Goal: Check status

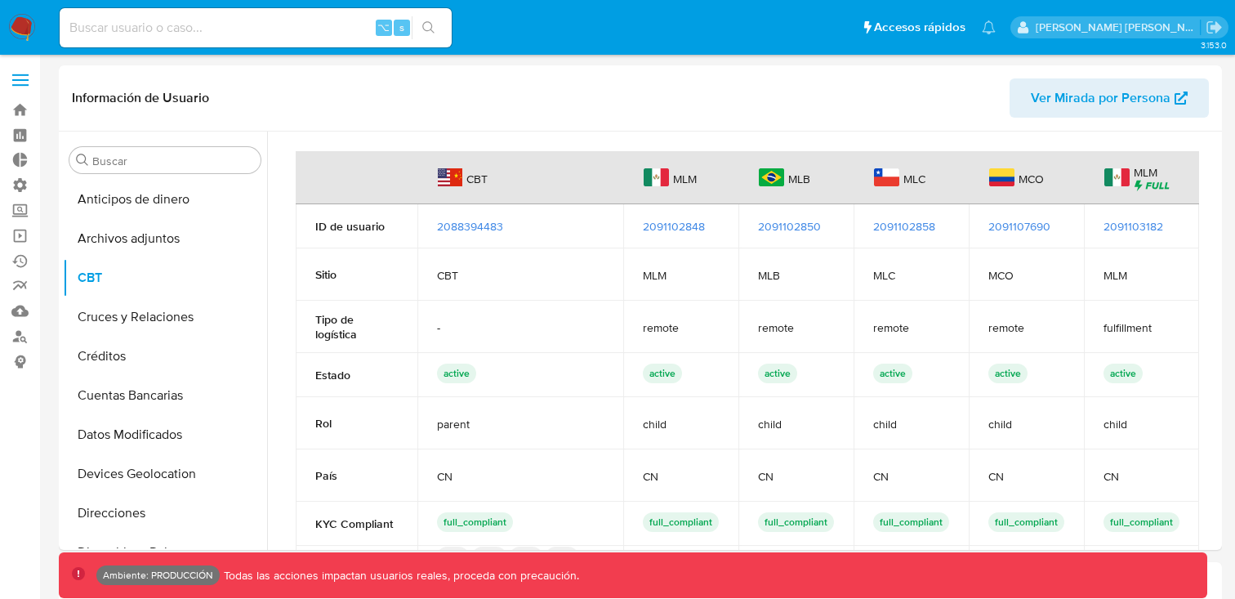
select select "10"
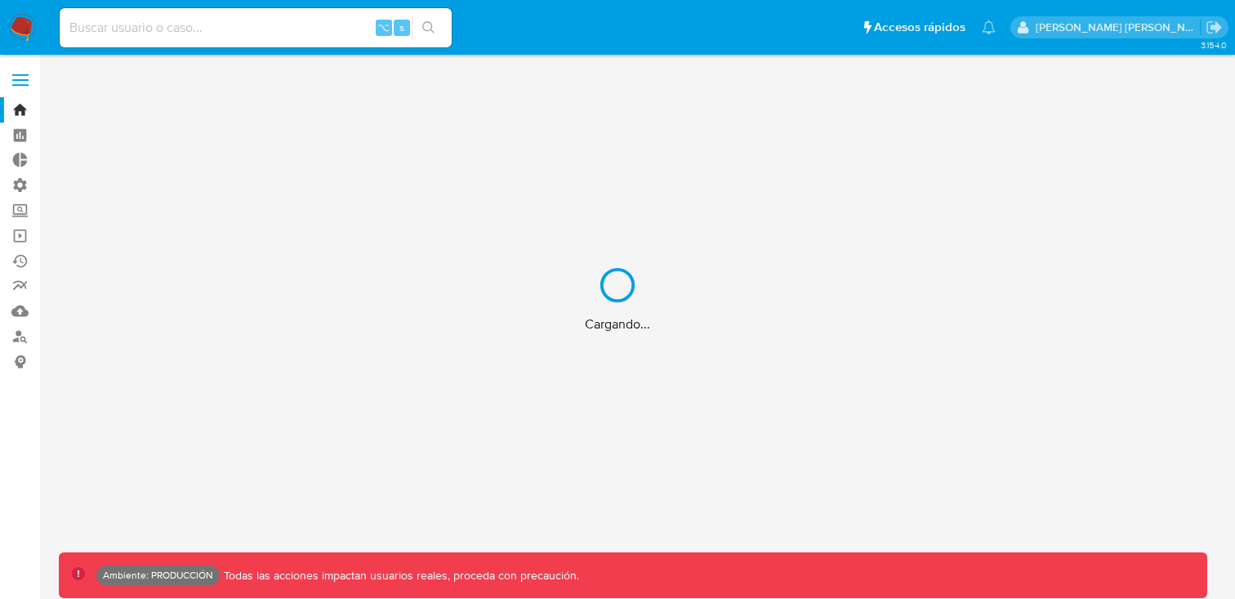
click at [154, 26] on div "Cargando..." at bounding box center [617, 299] width 1235 height 599
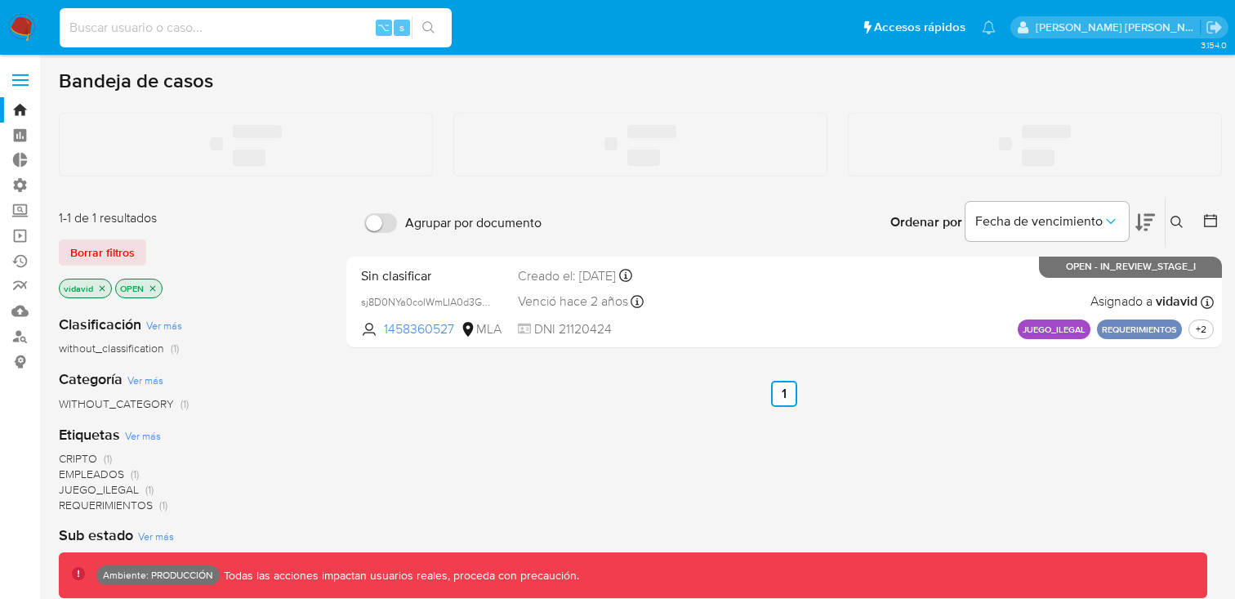
click at [127, 34] on input at bounding box center [256, 27] width 392 height 21
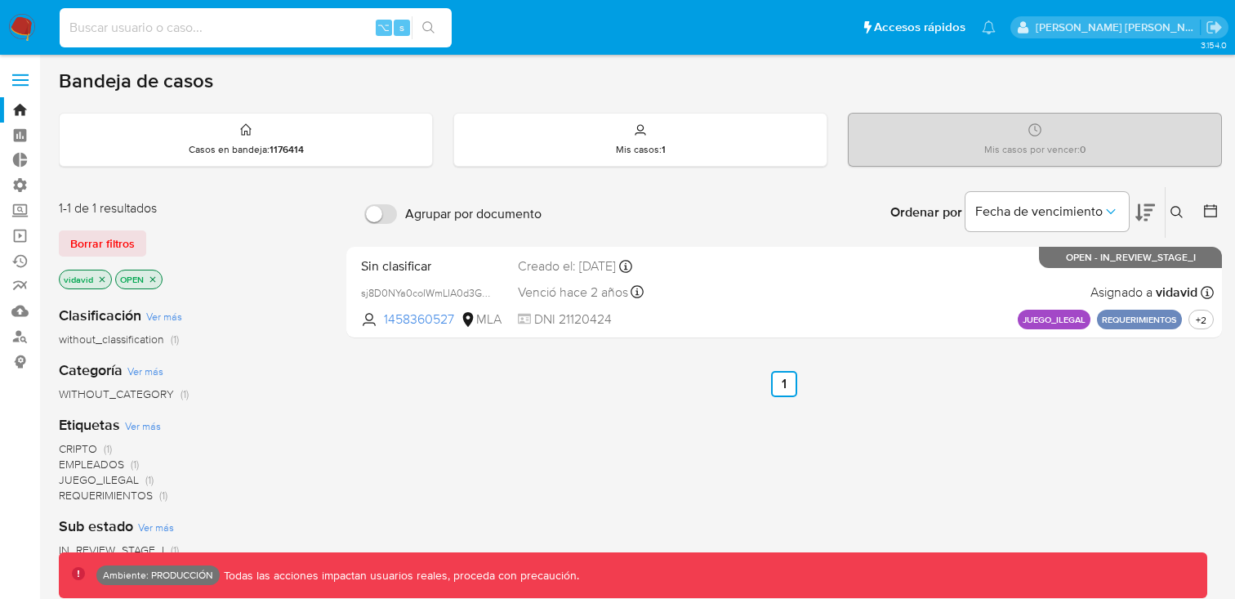
paste input "223314621"
type input "223314621"
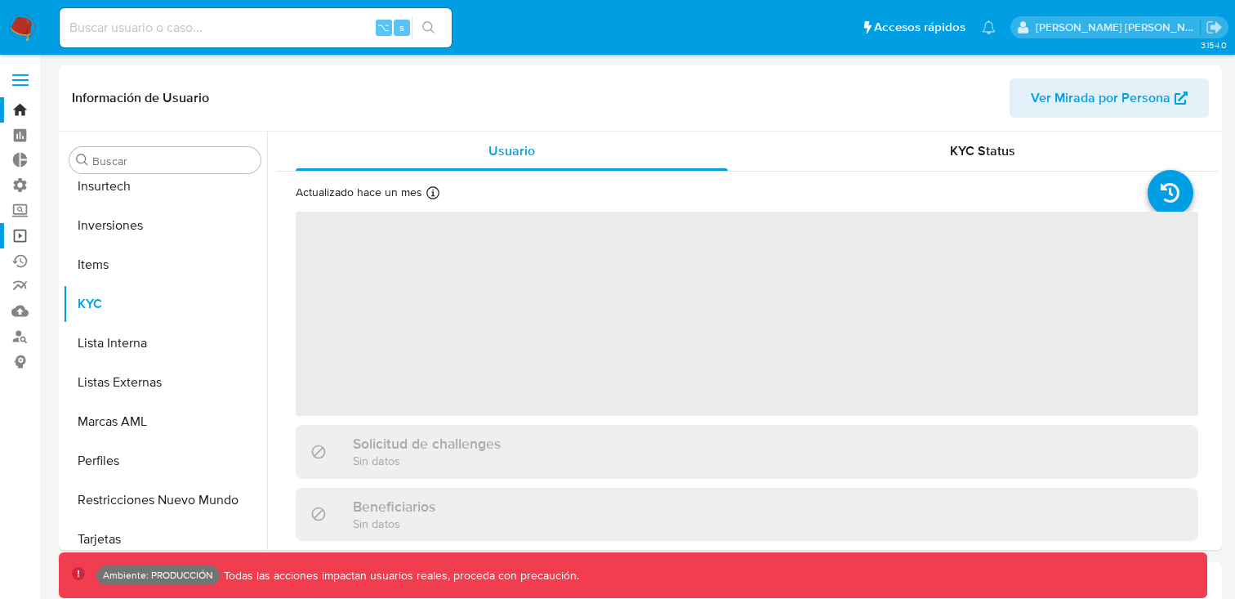
scroll to position [769, 0]
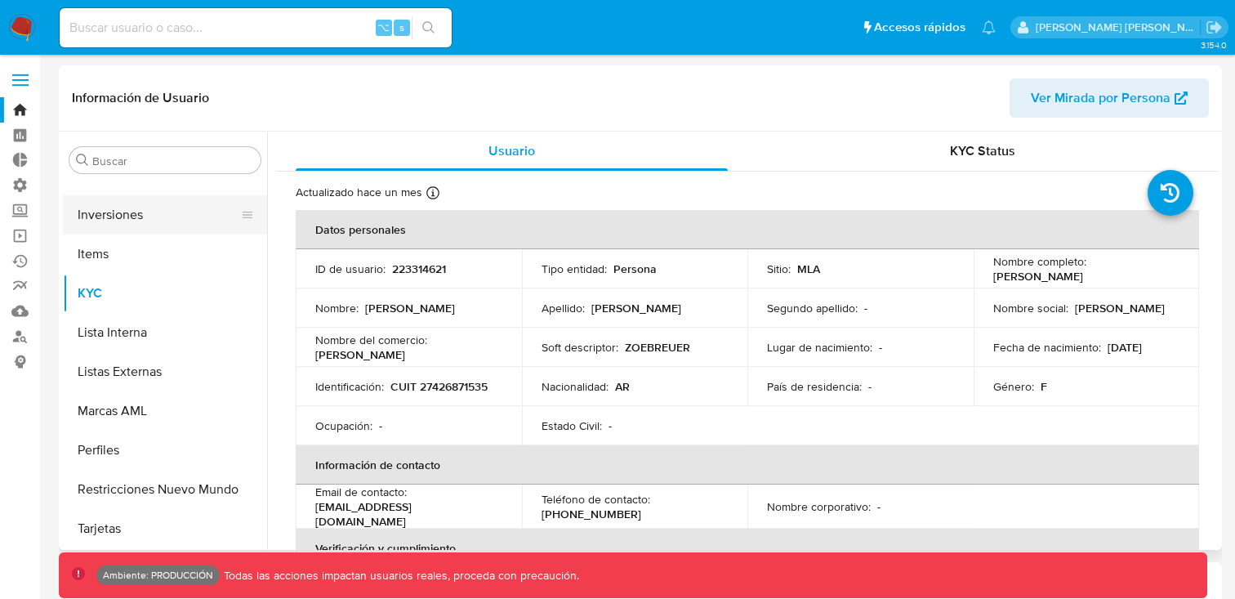
click at [148, 217] on button "Inversiones" at bounding box center [158, 214] width 191 height 39
select select "10"
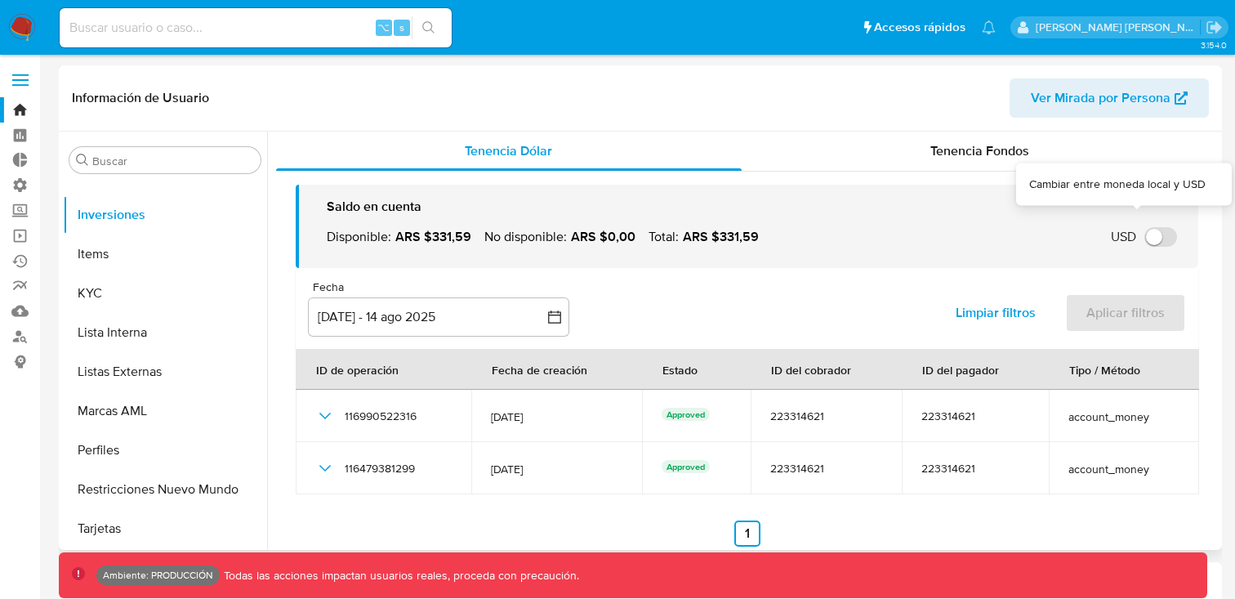
click at [1151, 240] on input "USD" at bounding box center [1161, 237] width 33 height 20
click at [1152, 240] on input "USD" at bounding box center [1161, 237] width 33 height 20
checkbox input "false"
click at [959, 154] on span "Tenencia Fondos" at bounding box center [980, 150] width 99 height 19
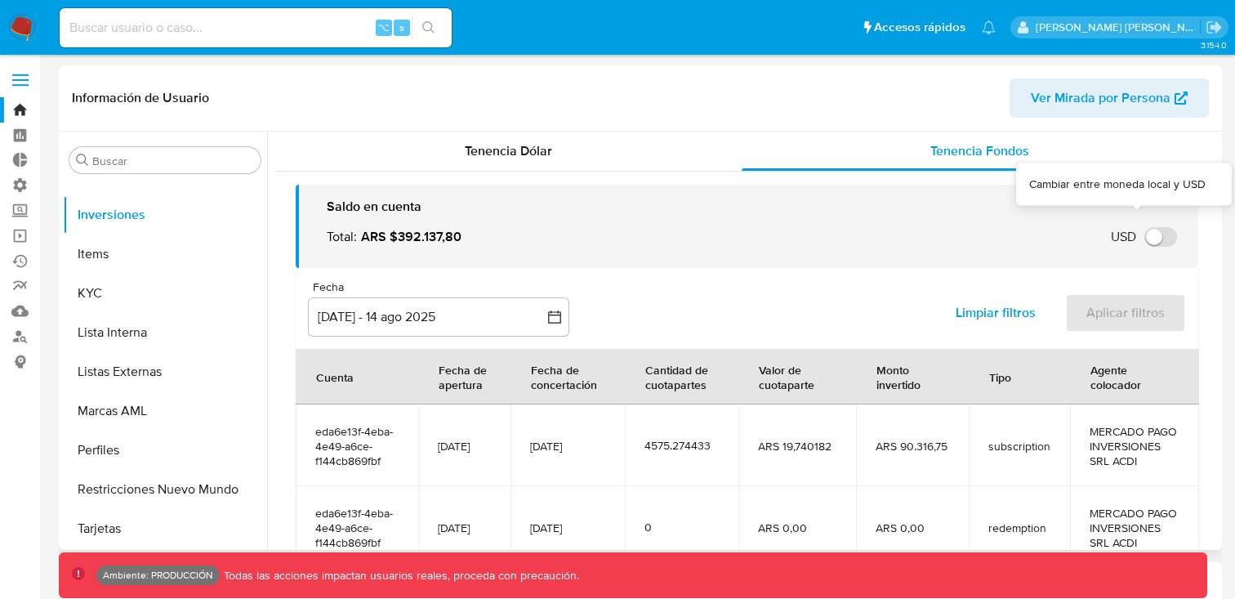
click at [1155, 236] on input "USD" at bounding box center [1161, 237] width 33 height 20
checkbox input "false"
click at [672, 160] on div "Tenencia Dólar" at bounding box center [509, 151] width 466 height 39
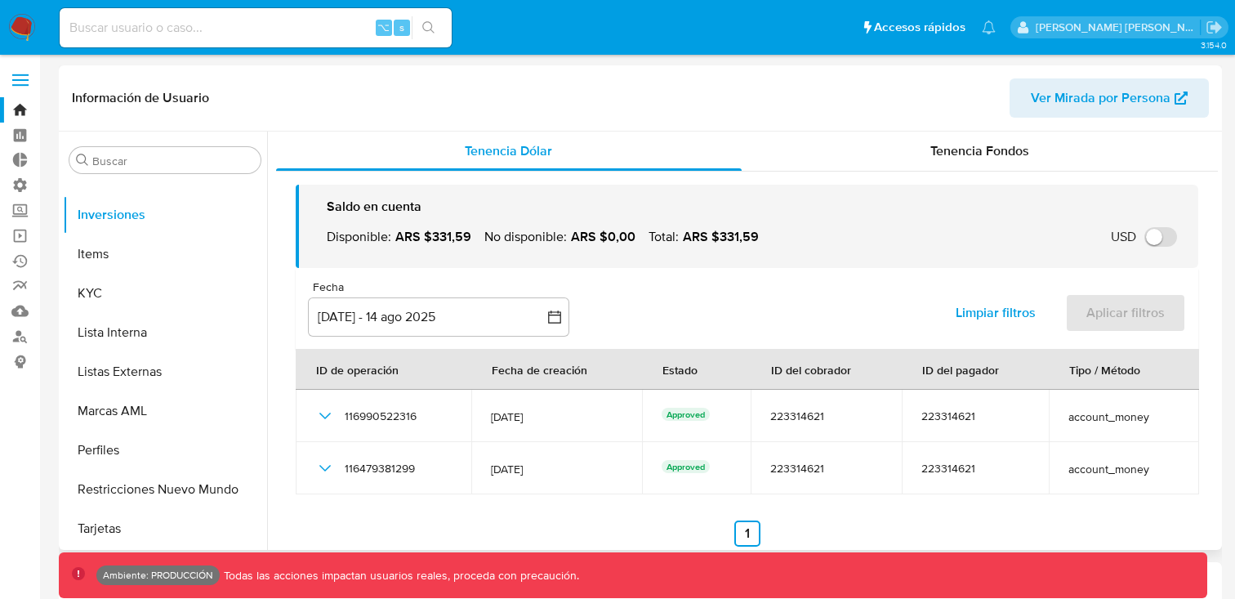
scroll to position [17, 0]
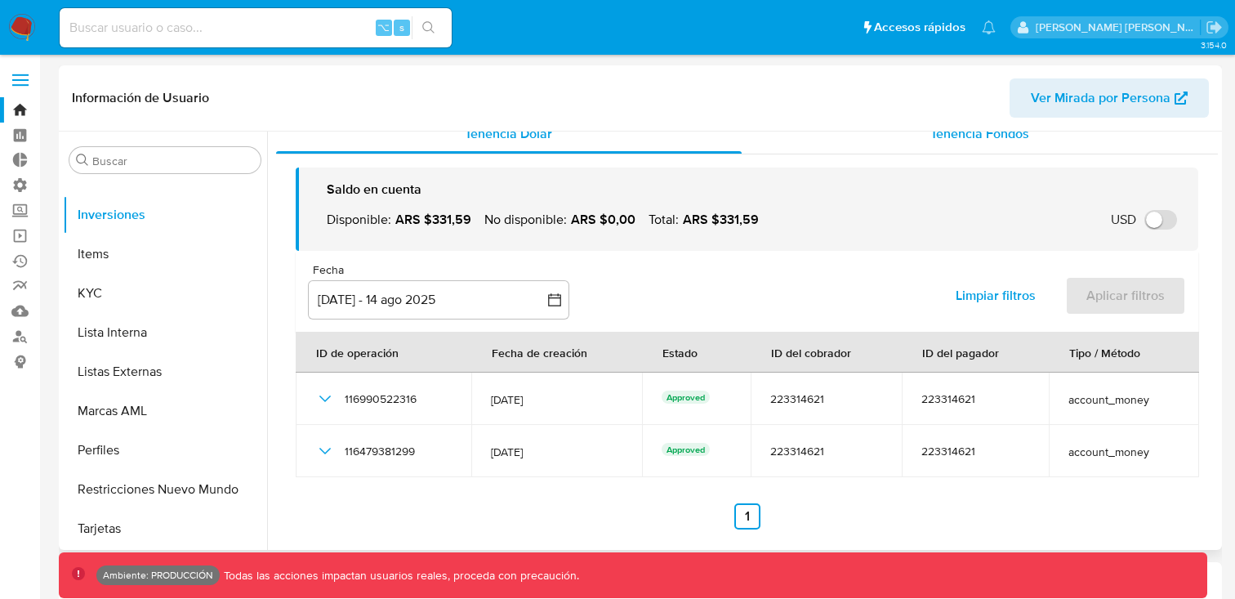
click at [950, 141] on span "Tenencia Fondos" at bounding box center [980, 133] width 99 height 19
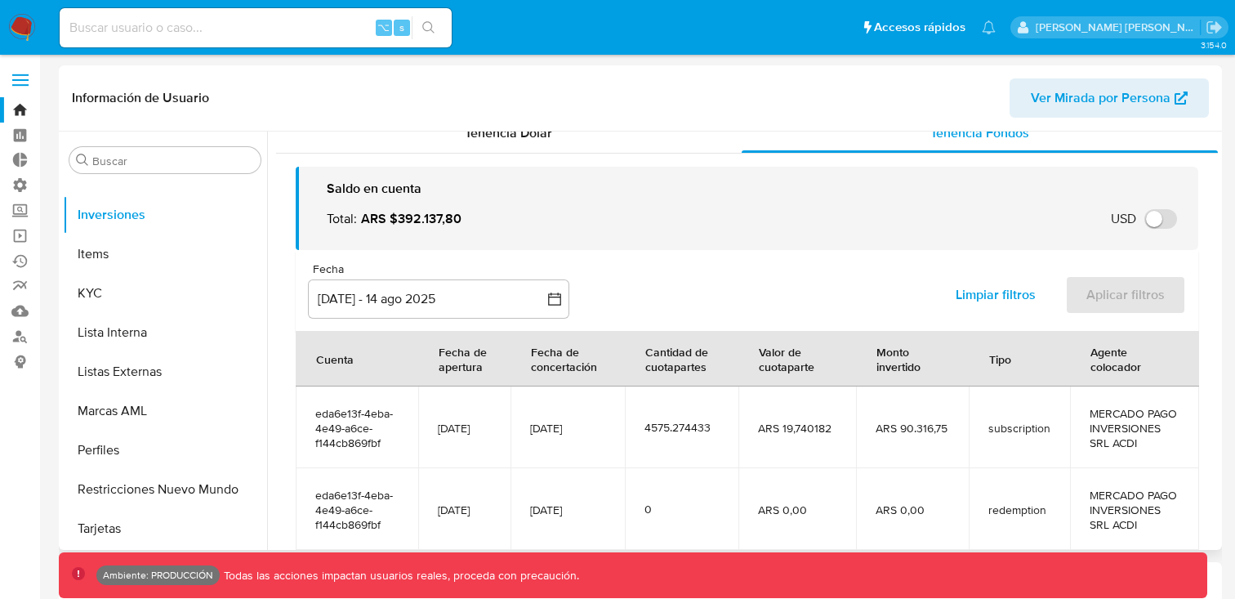
scroll to position [0, 0]
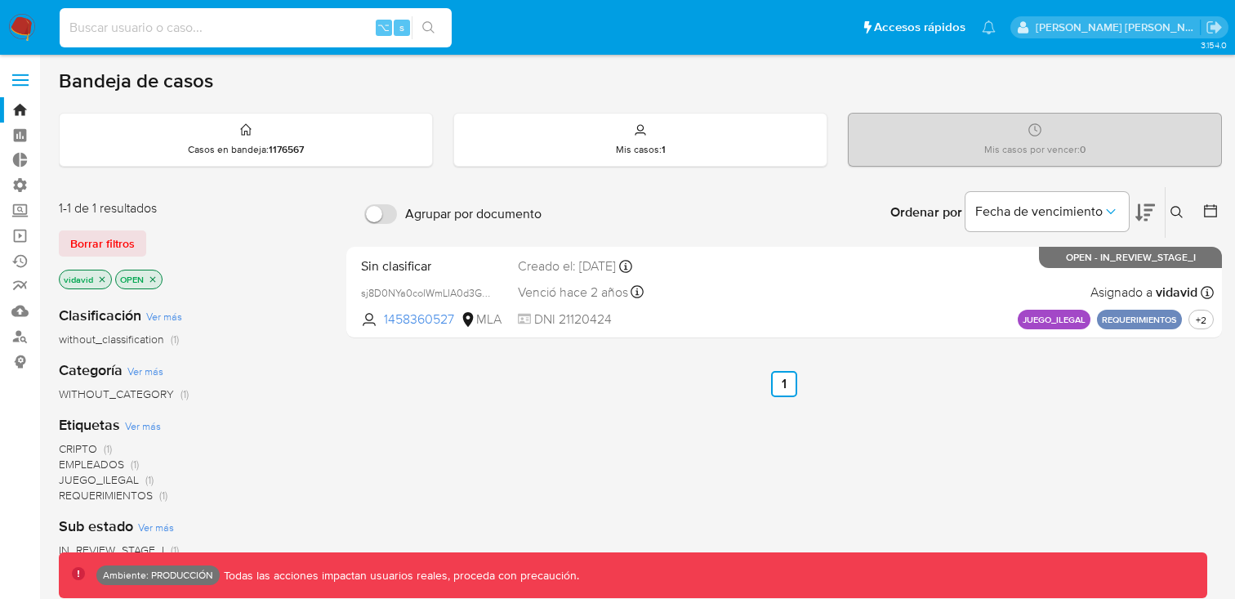
click at [235, 21] on input at bounding box center [256, 27] width 392 height 21
paste input "2011960273"
type input "2011960273"
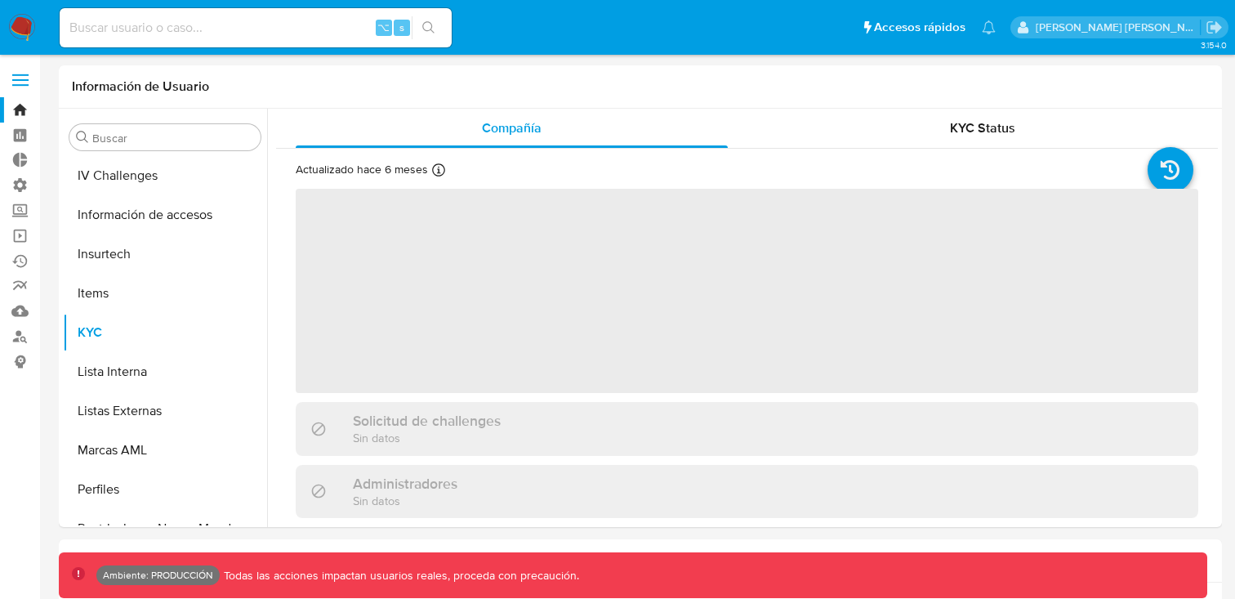
scroll to position [690, 0]
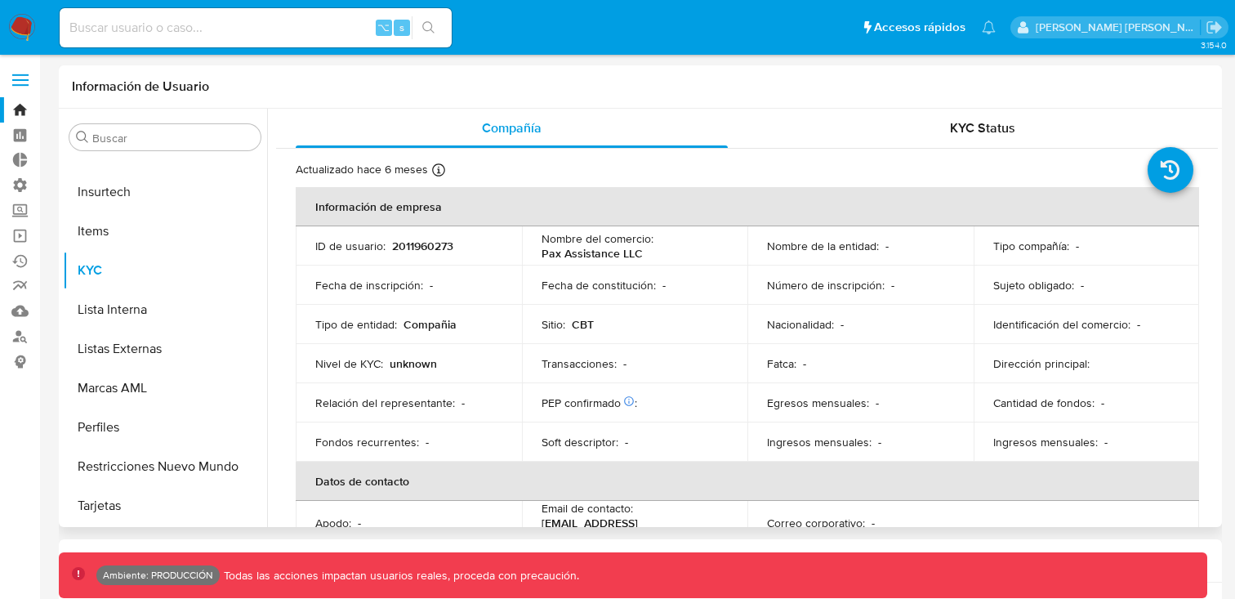
select select "10"
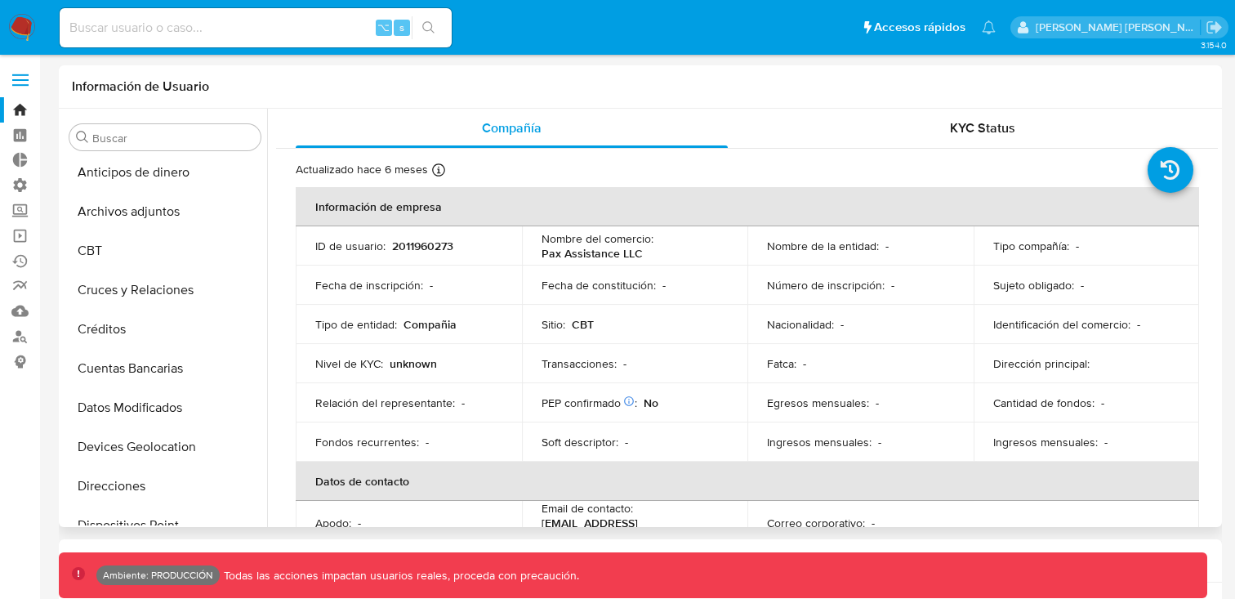
scroll to position [0, 0]
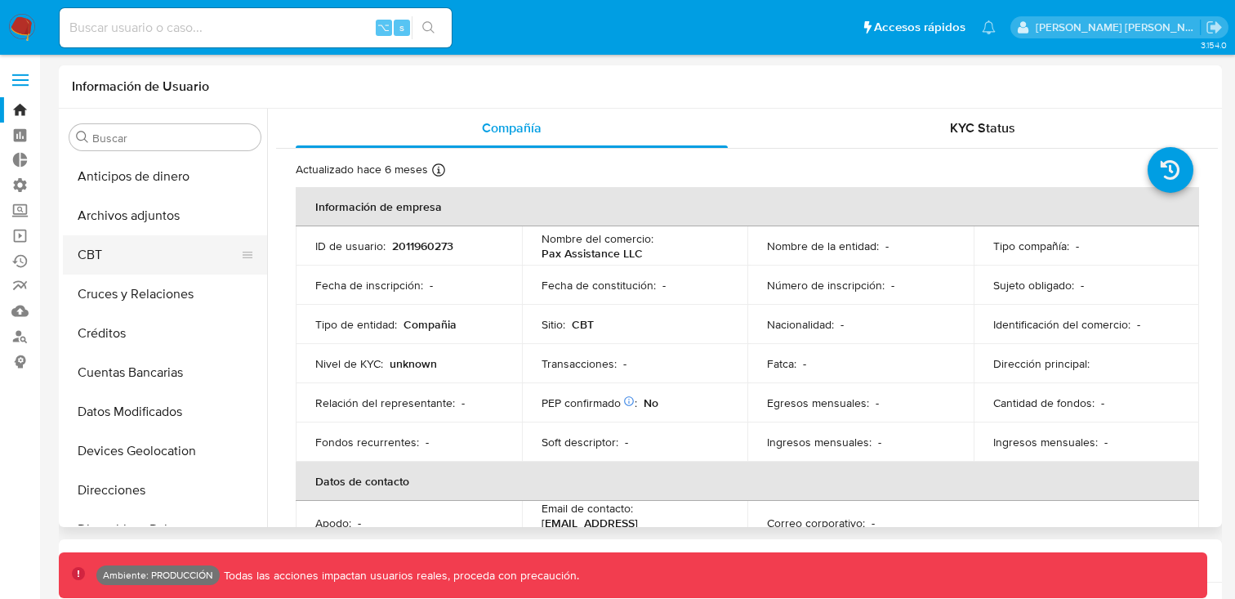
click at [132, 252] on button "CBT" at bounding box center [158, 254] width 191 height 39
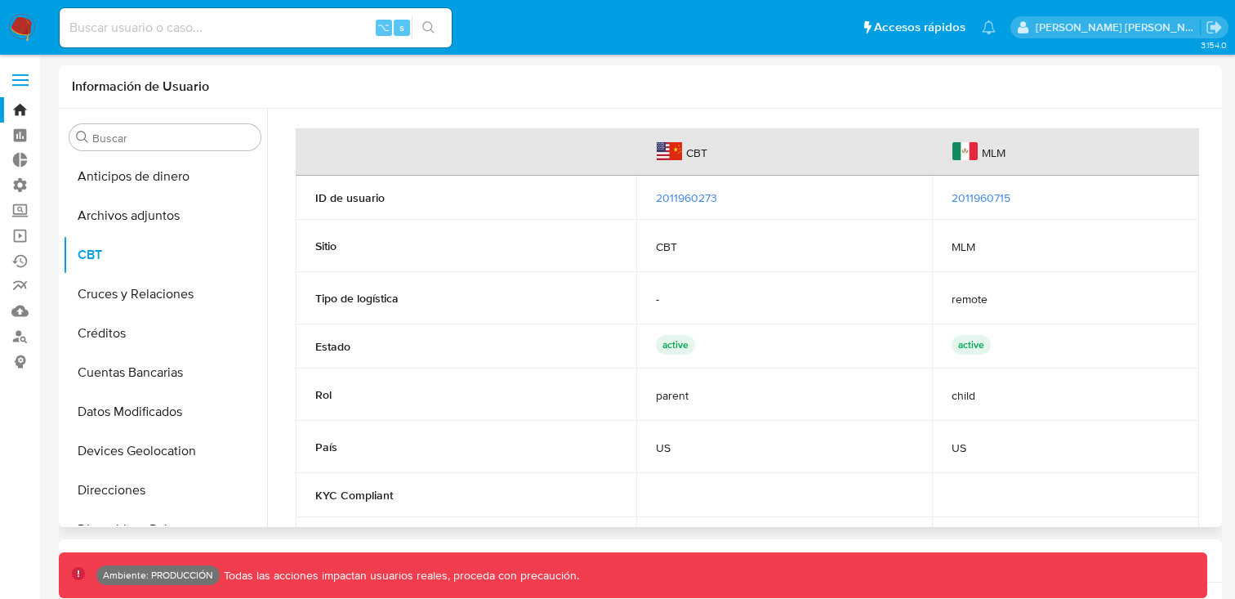
click at [1012, 184] on td "2011960715" at bounding box center [1065, 198] width 267 height 44
drag, startPoint x: 1012, startPoint y: 185, endPoint x: 954, endPoint y: 185, distance: 58.0
click at [954, 185] on td "2011960715" at bounding box center [1065, 198] width 267 height 44
drag, startPoint x: 1018, startPoint y: 199, endPoint x: 950, endPoint y: 199, distance: 67.8
click at [952, 199] on div "2011960715" at bounding box center [1066, 197] width 228 height 15
